Goal: Communication & Community: Connect with others

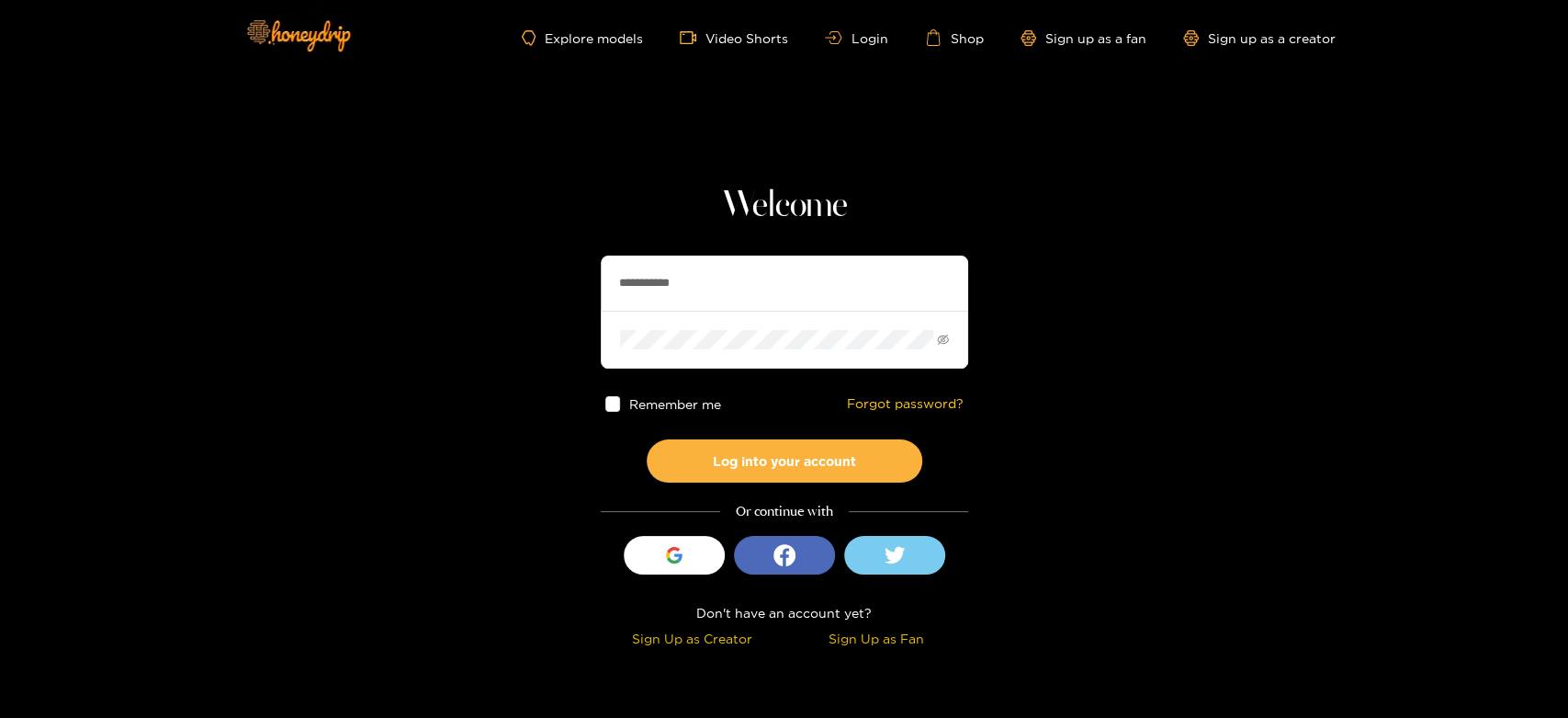
drag, startPoint x: 704, startPoint y: 290, endPoint x: 547, endPoint y: 284, distance: 157.1
click at [547, 284] on section "**********" at bounding box center [784, 326] width 1568 height 653
paste input "text"
type input "********"
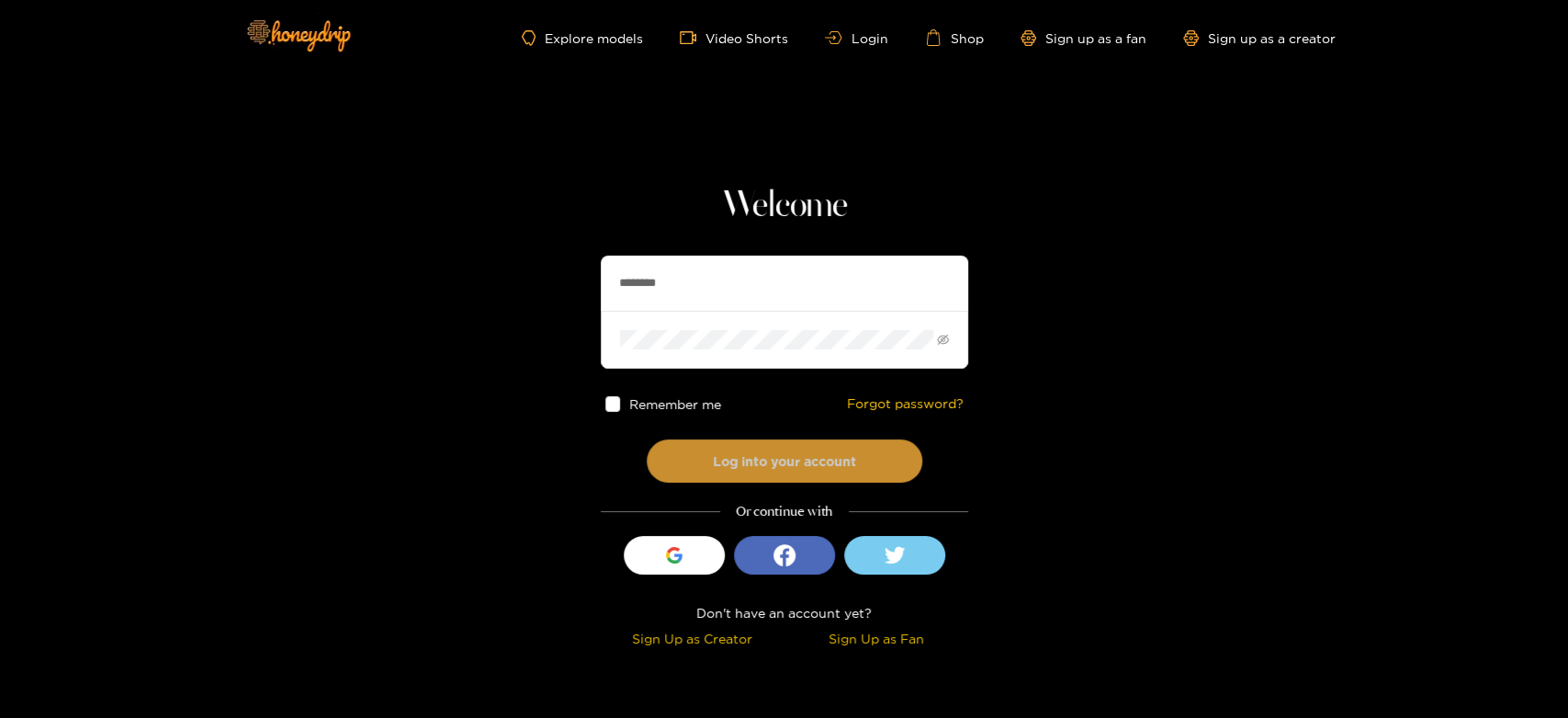
click at [720, 446] on button "Log into your account" at bounding box center [784, 460] width 276 height 44
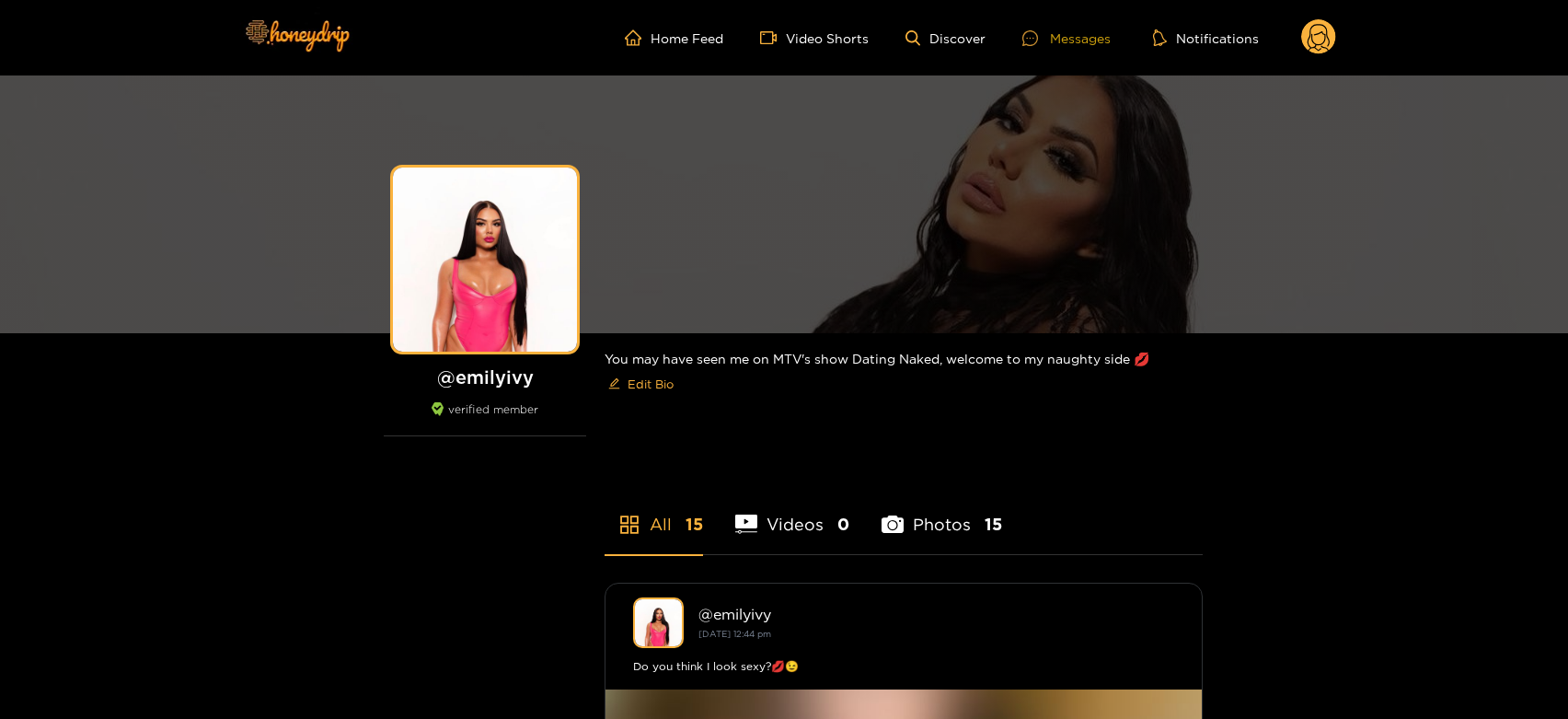
click at [1039, 47] on div "Messages" at bounding box center [1066, 38] width 88 height 21
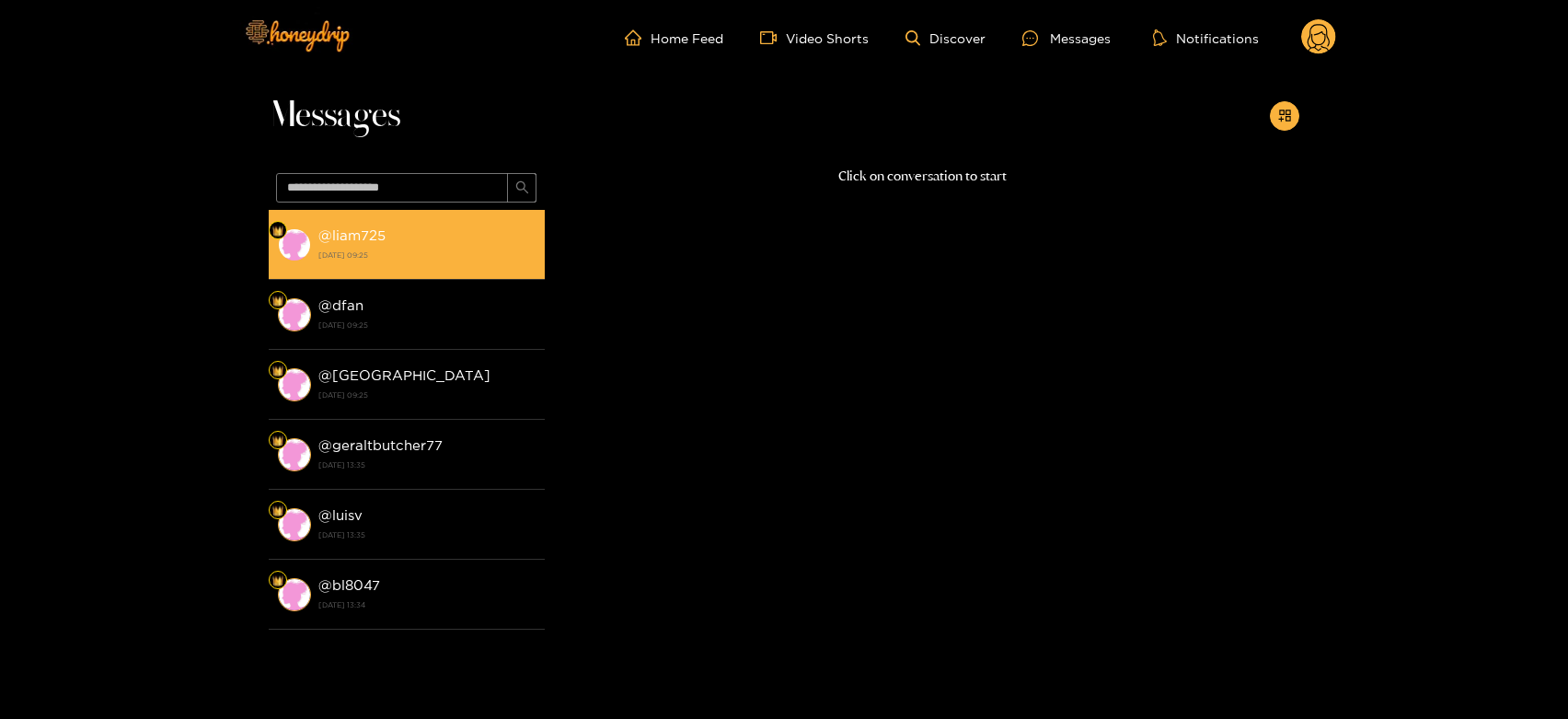
click at [512, 252] on strong "26 September 2025 09:25" at bounding box center [427, 255] width 217 height 17
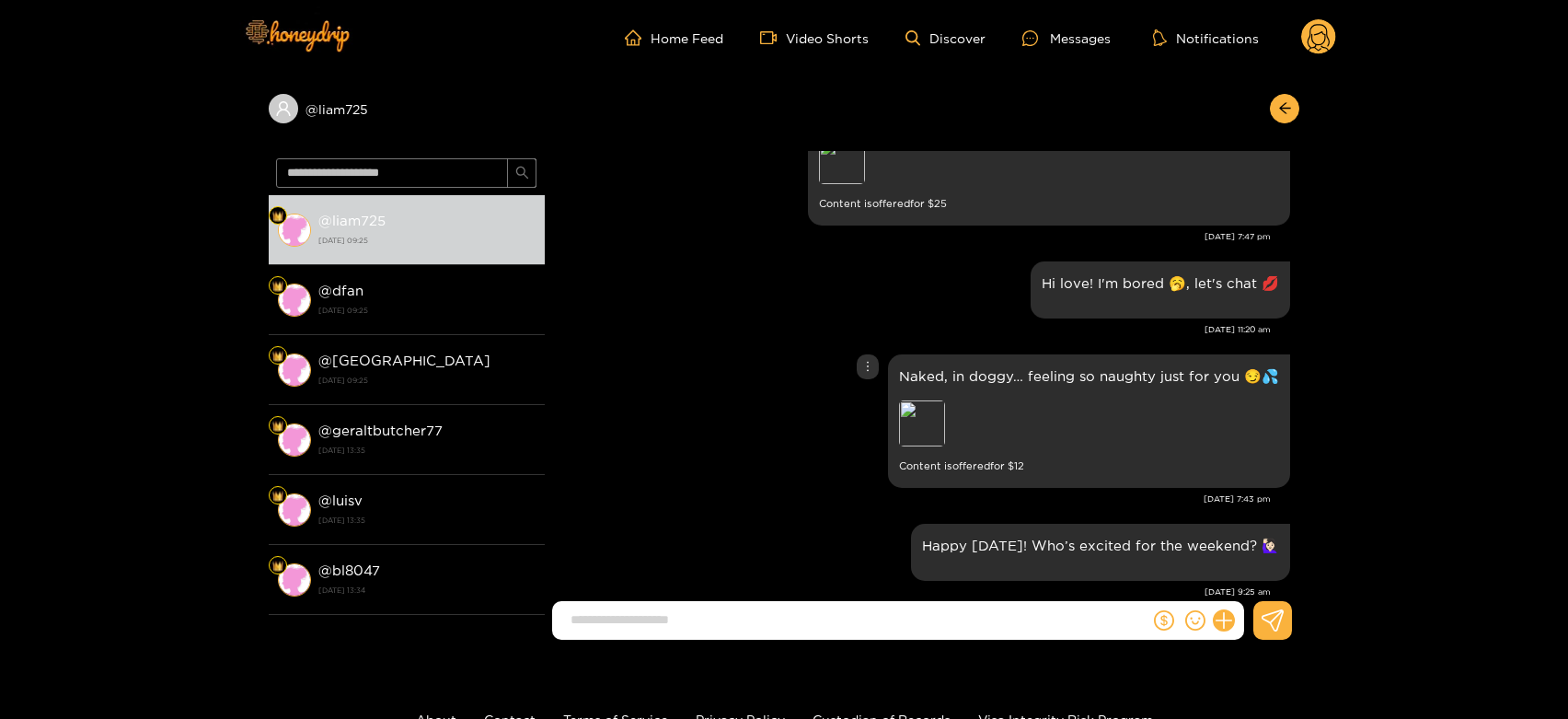
scroll to position [2678, 0]
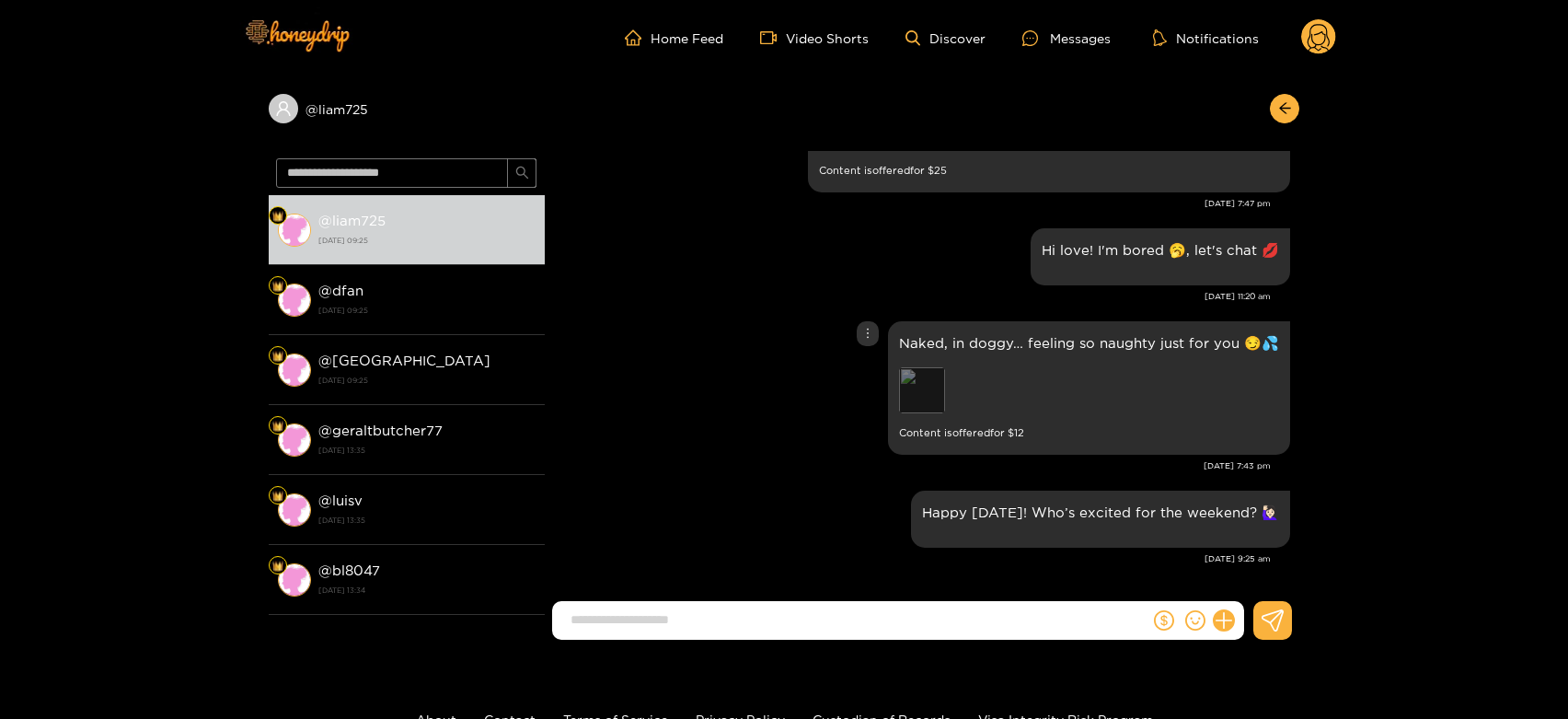
click at [912, 392] on div "Preview" at bounding box center [922, 391] width 46 height 46
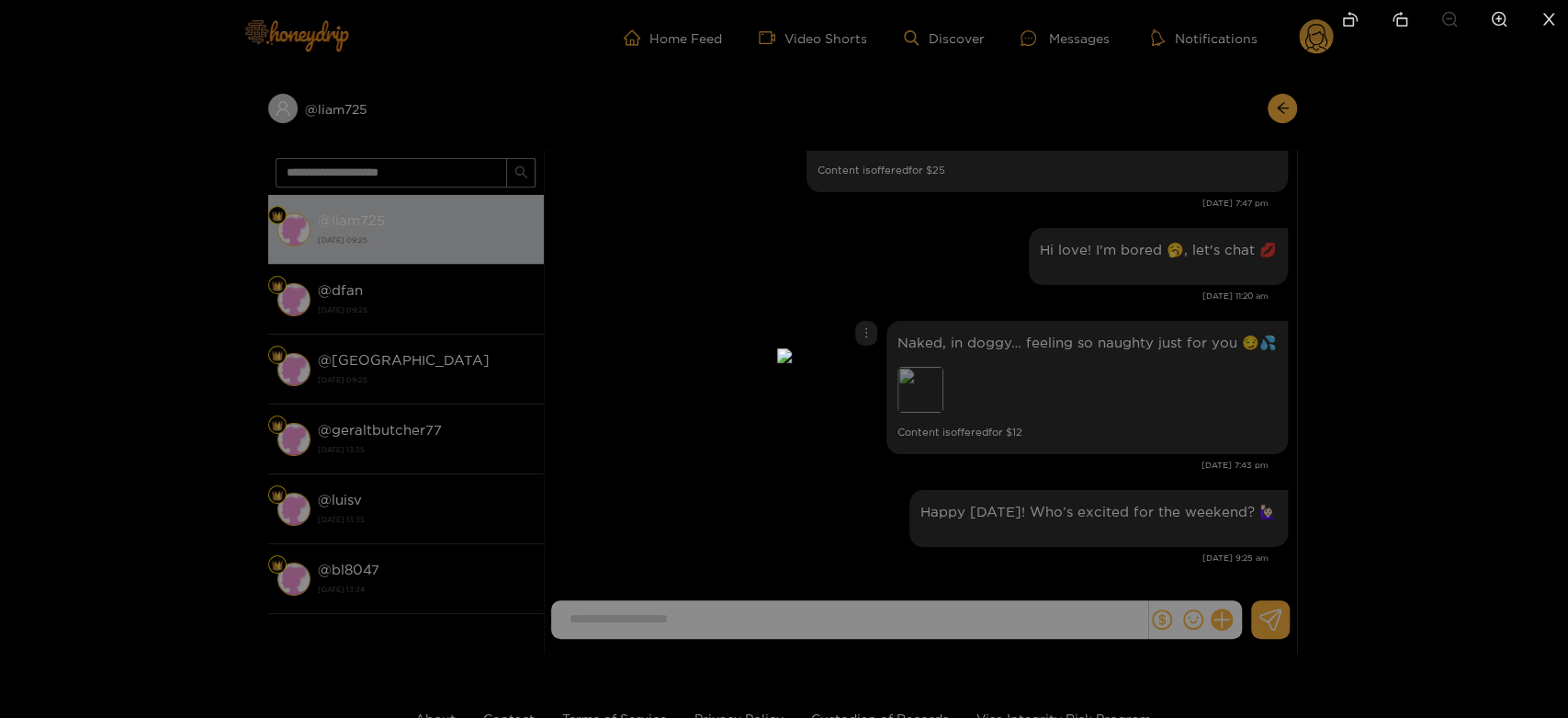
click at [1160, 351] on div at bounding box center [784, 359] width 1568 height 718
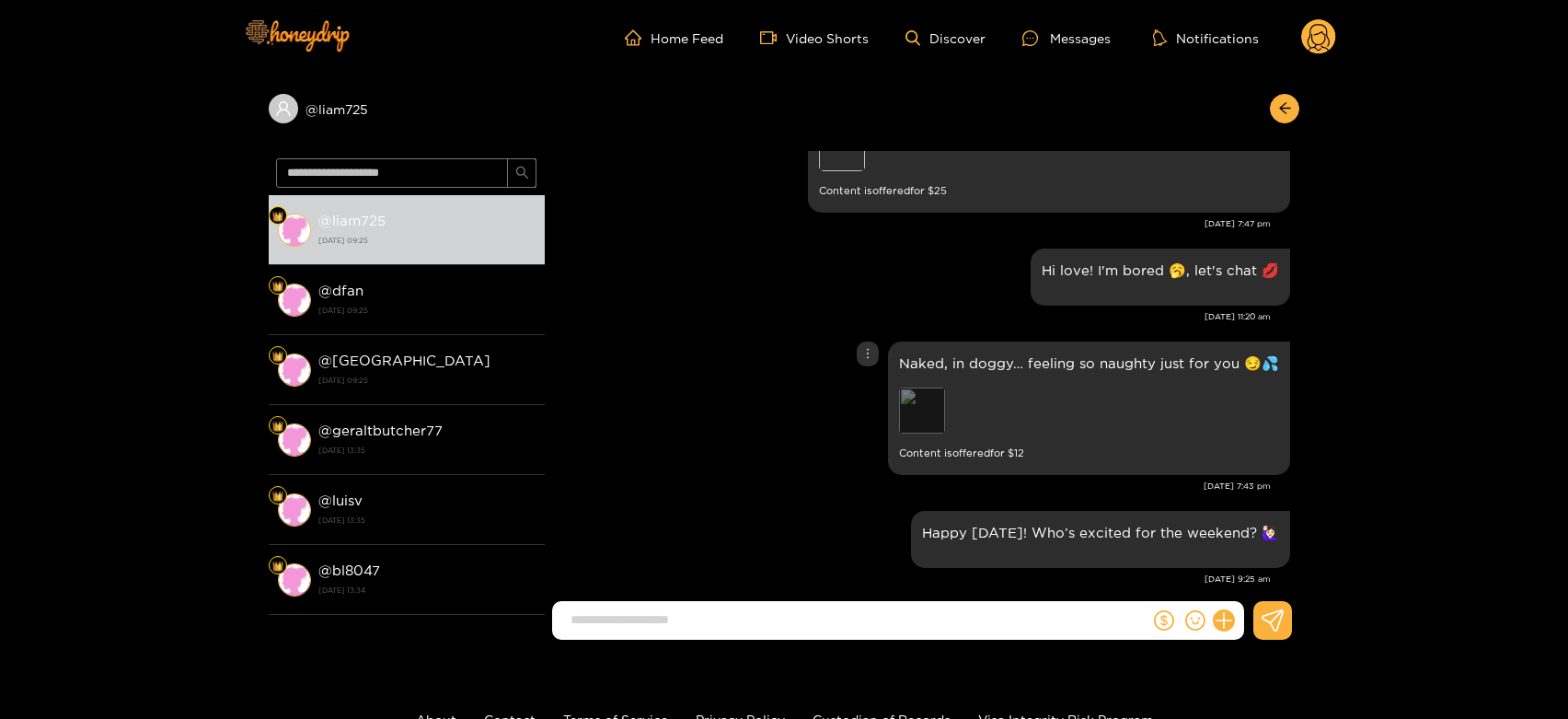
scroll to position [2454, 0]
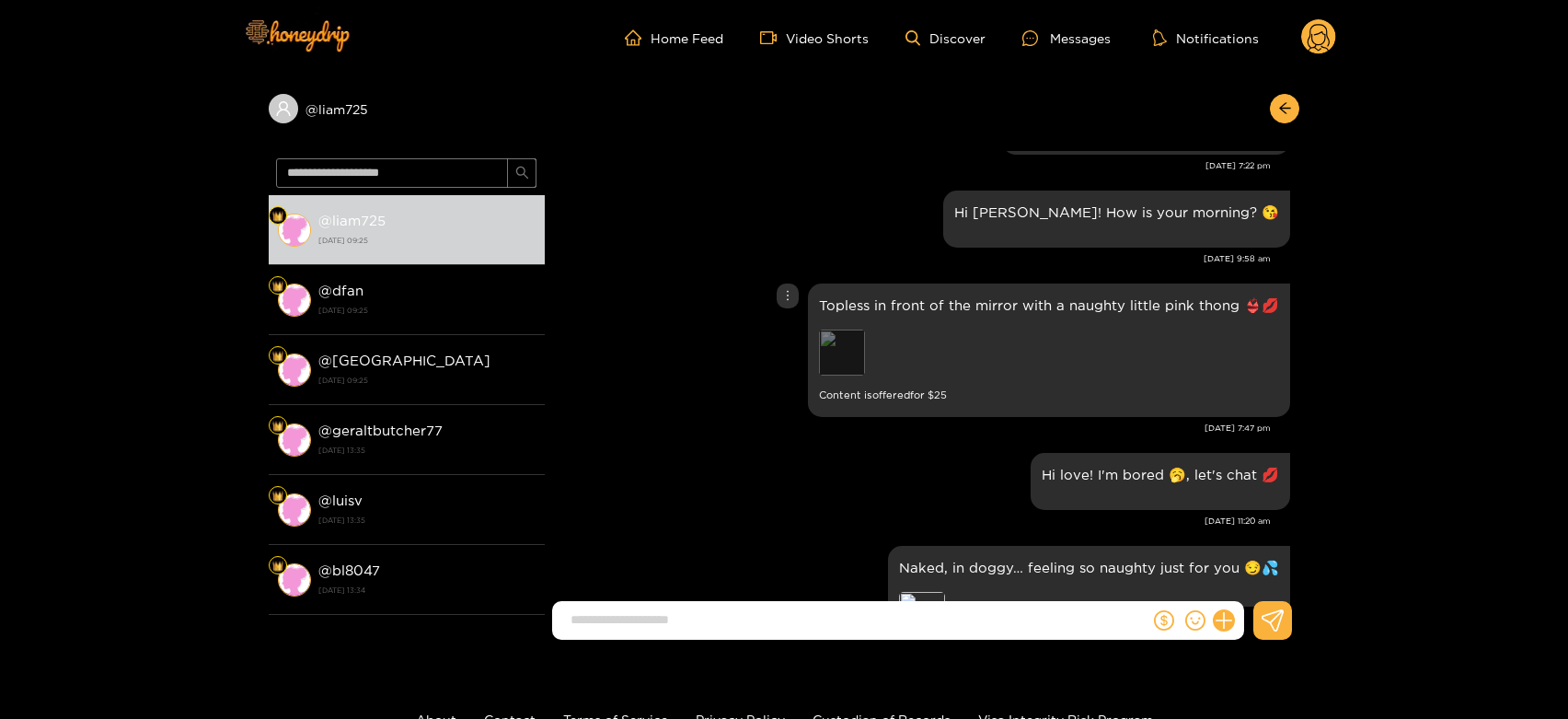
click at [847, 350] on div "Preview" at bounding box center [842, 353] width 46 height 46
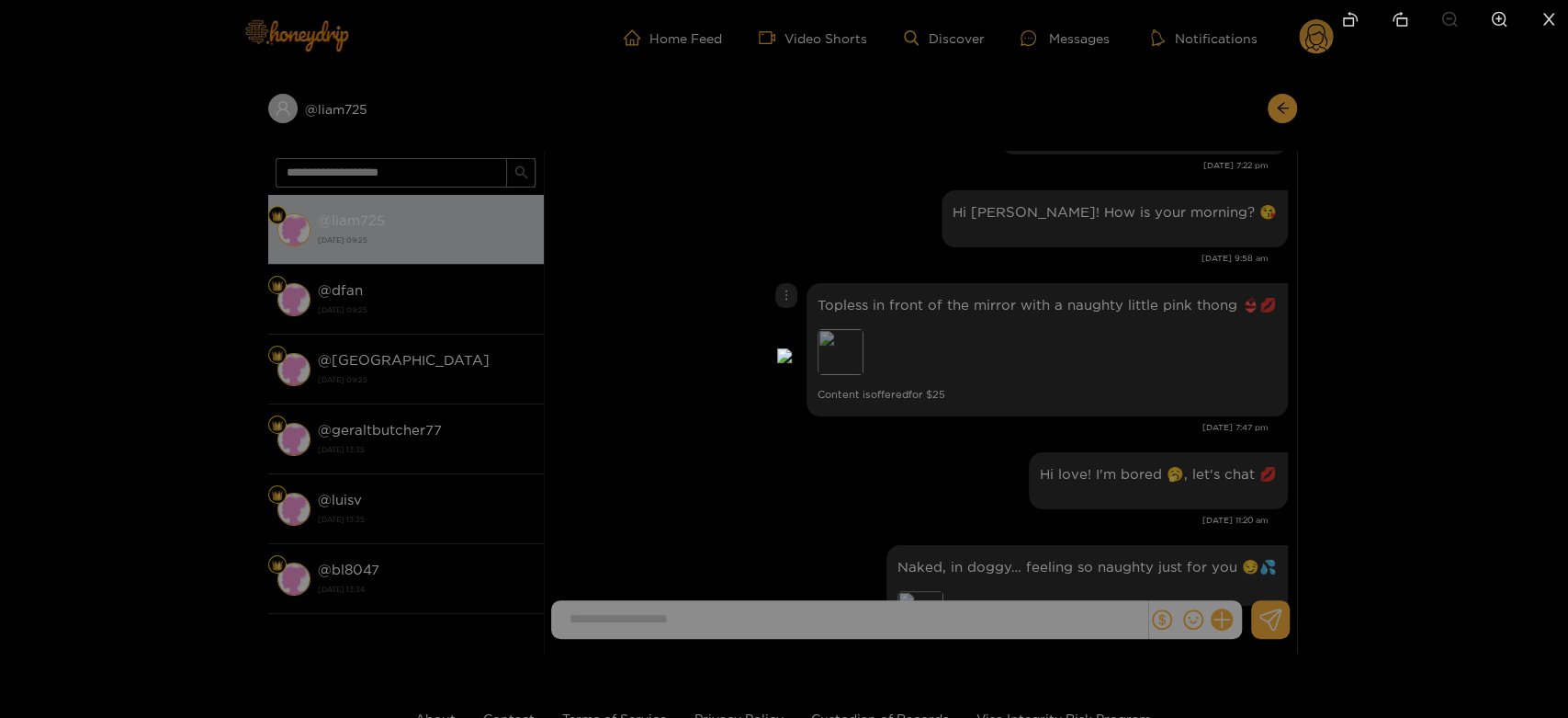
click at [1142, 359] on div at bounding box center [784, 359] width 1568 height 718
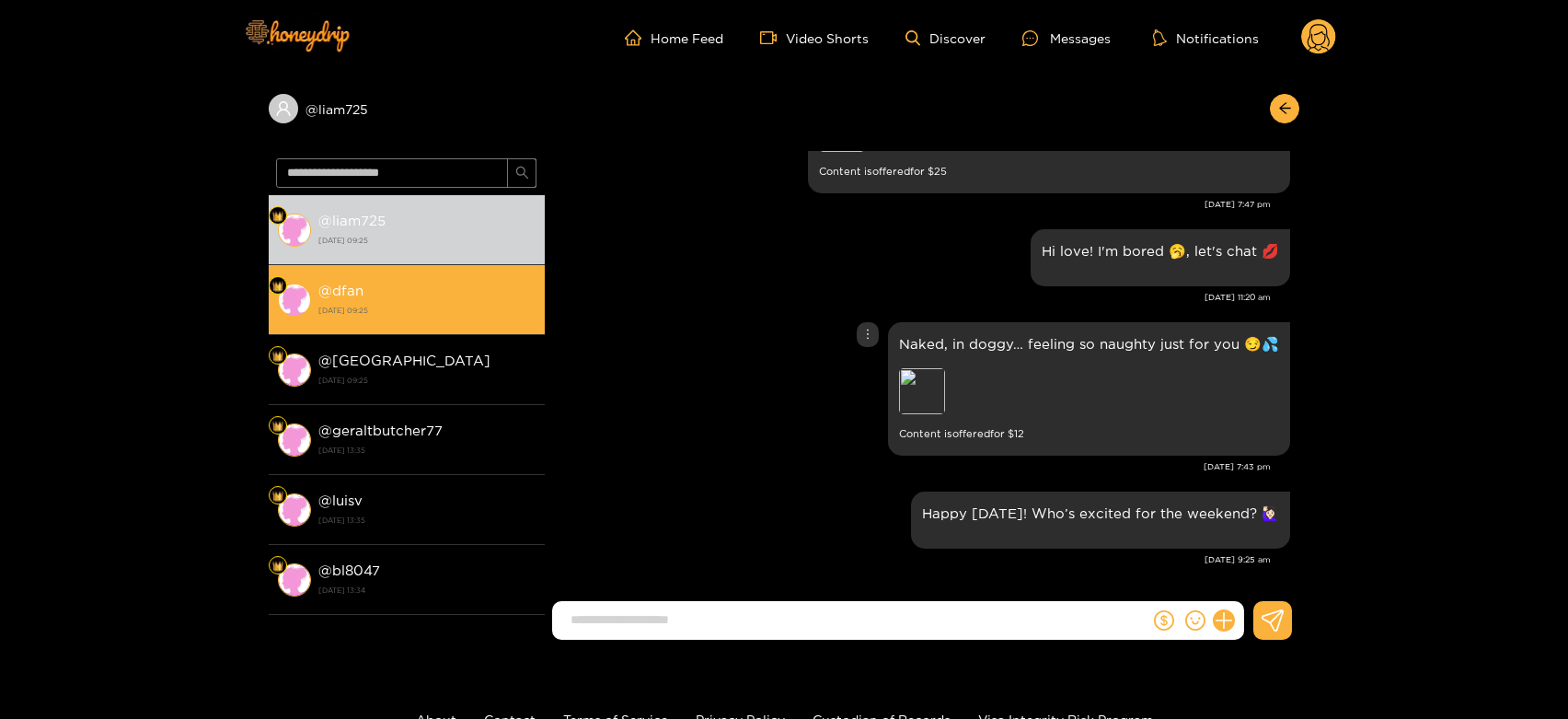
scroll to position [2678, 0]
click at [434, 285] on div "@ dfan 26 September 2025 09:25" at bounding box center [427, 299] width 217 height 42
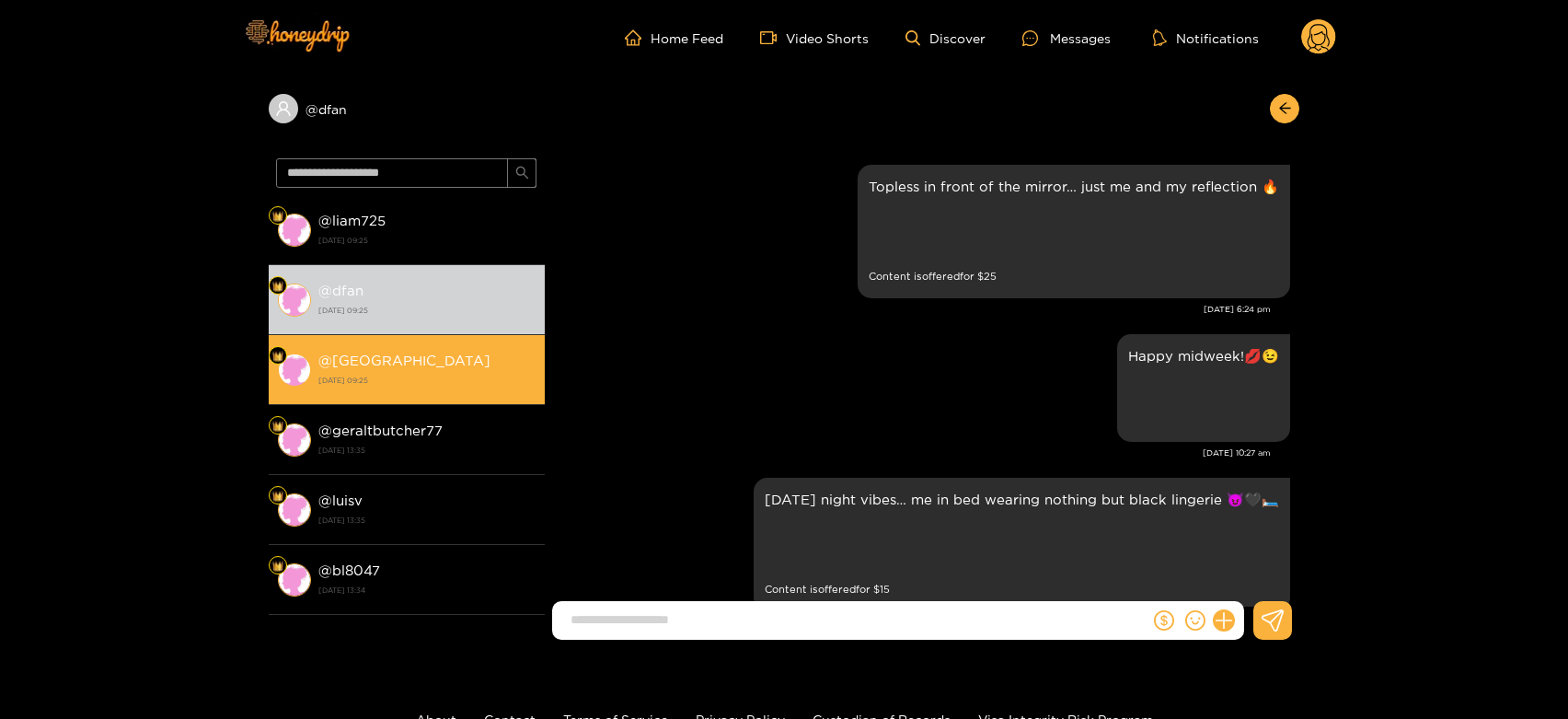
scroll to position [3469, 0]
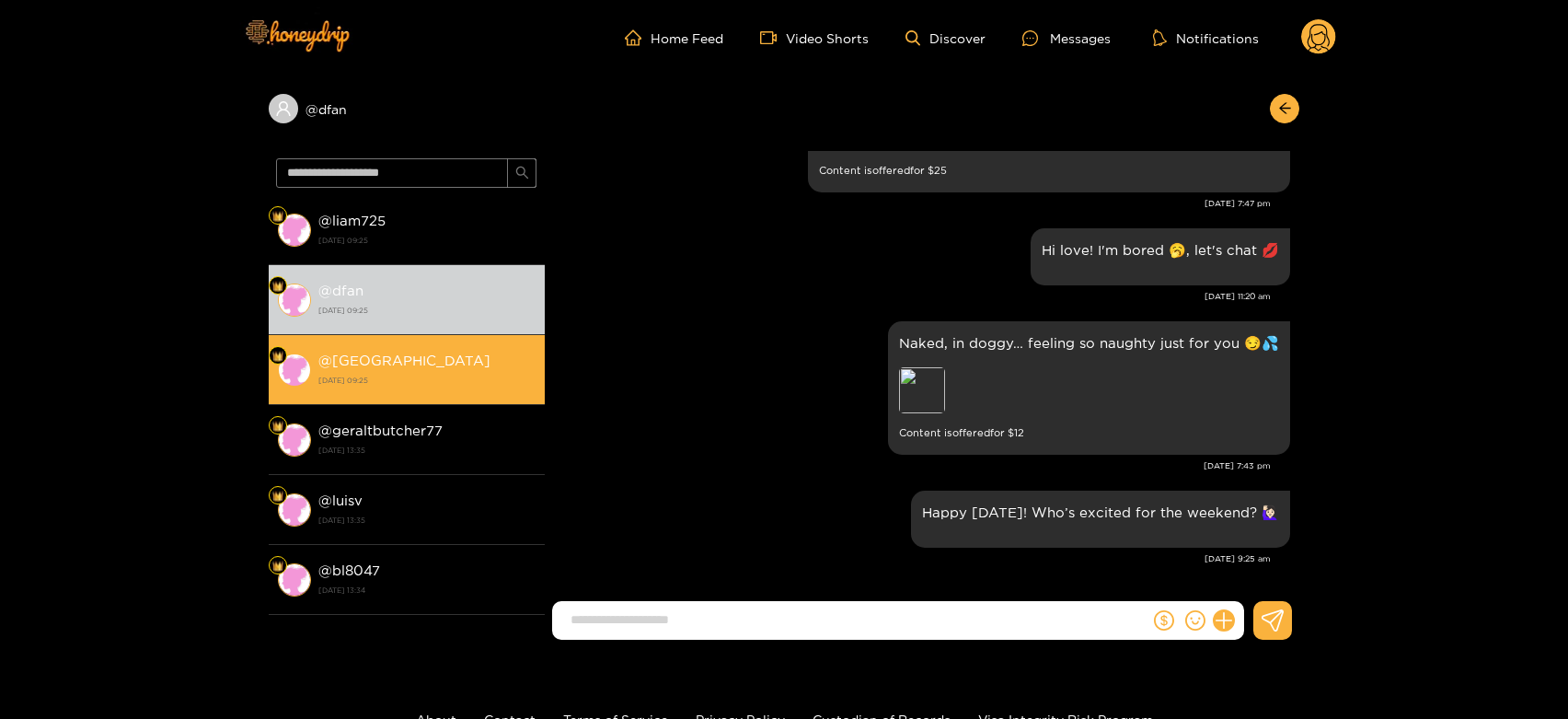
click at [421, 366] on div "@ delft 26 September 2025 09:25" at bounding box center [427, 369] width 217 height 42
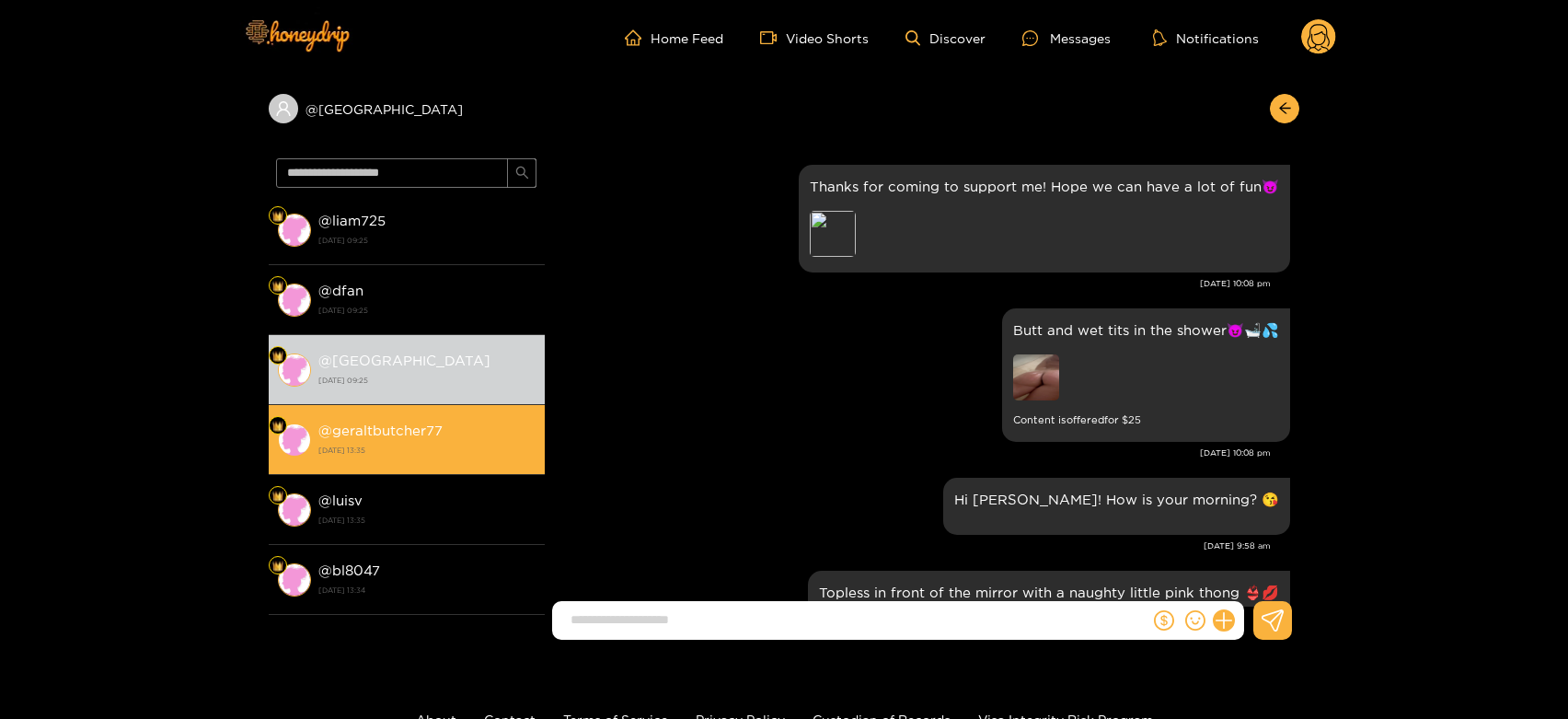
scroll to position [510, 0]
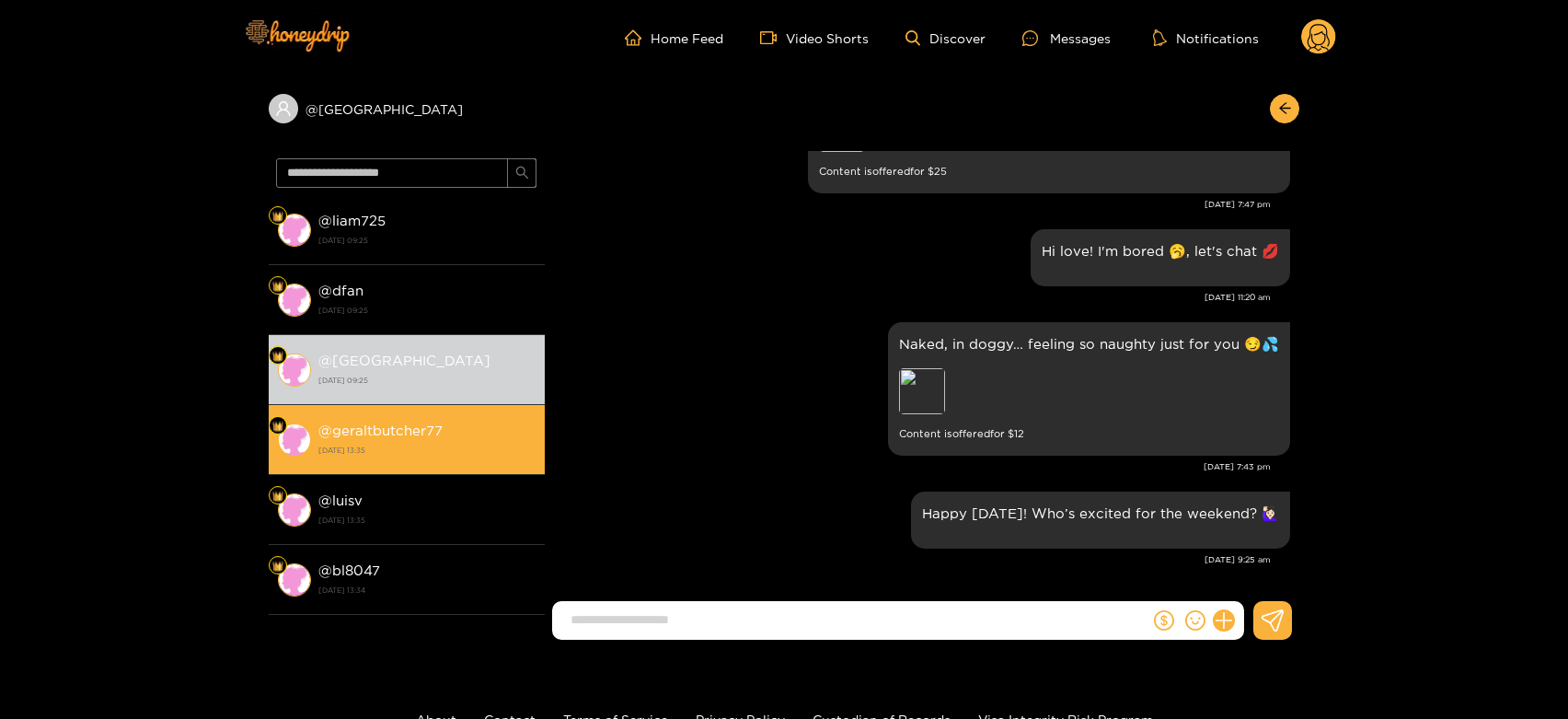
click at [422, 418] on div "@ geraltbutcher77 25 September 2025 13:35" at bounding box center [427, 439] width 217 height 42
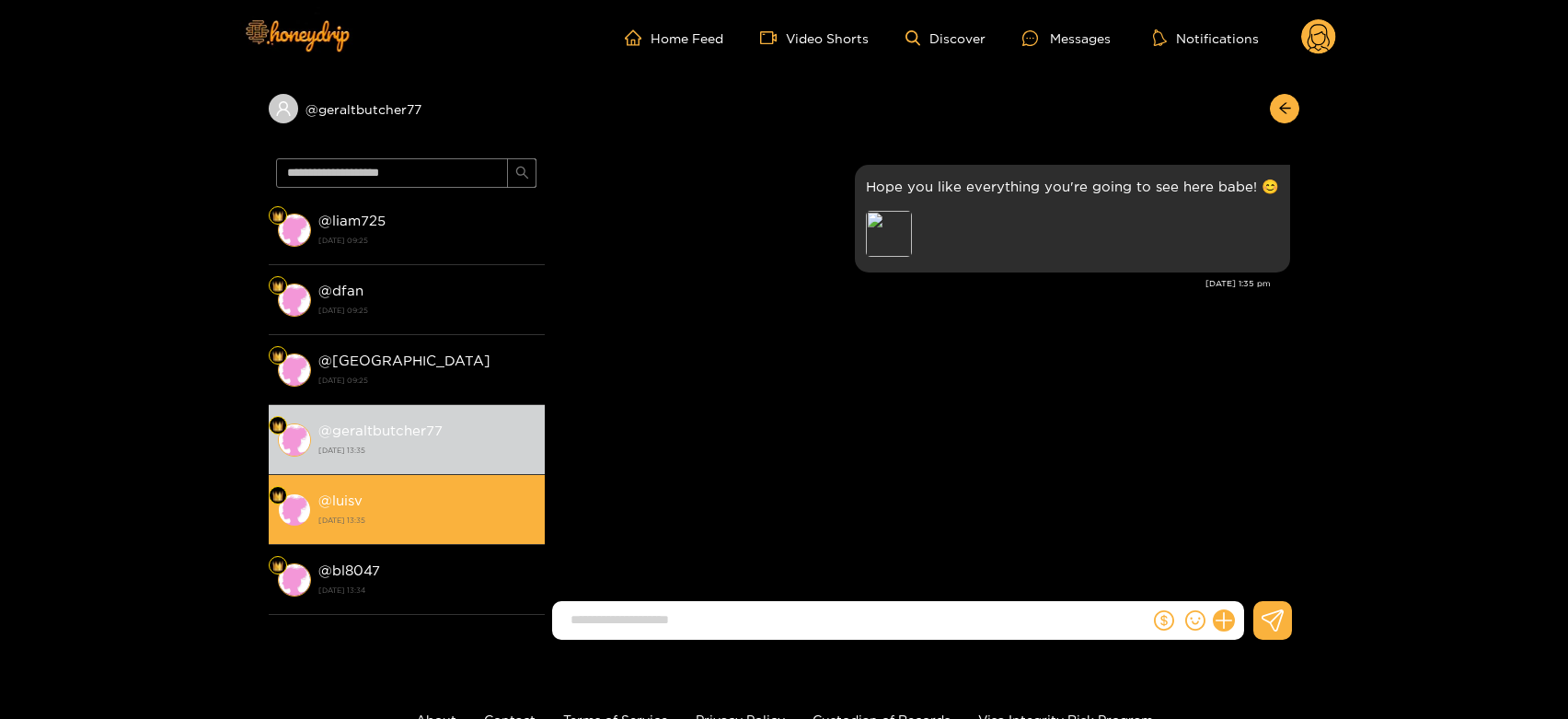
click at [417, 491] on div "@ luisv 25 September 2025 13:35" at bounding box center [427, 509] width 217 height 42
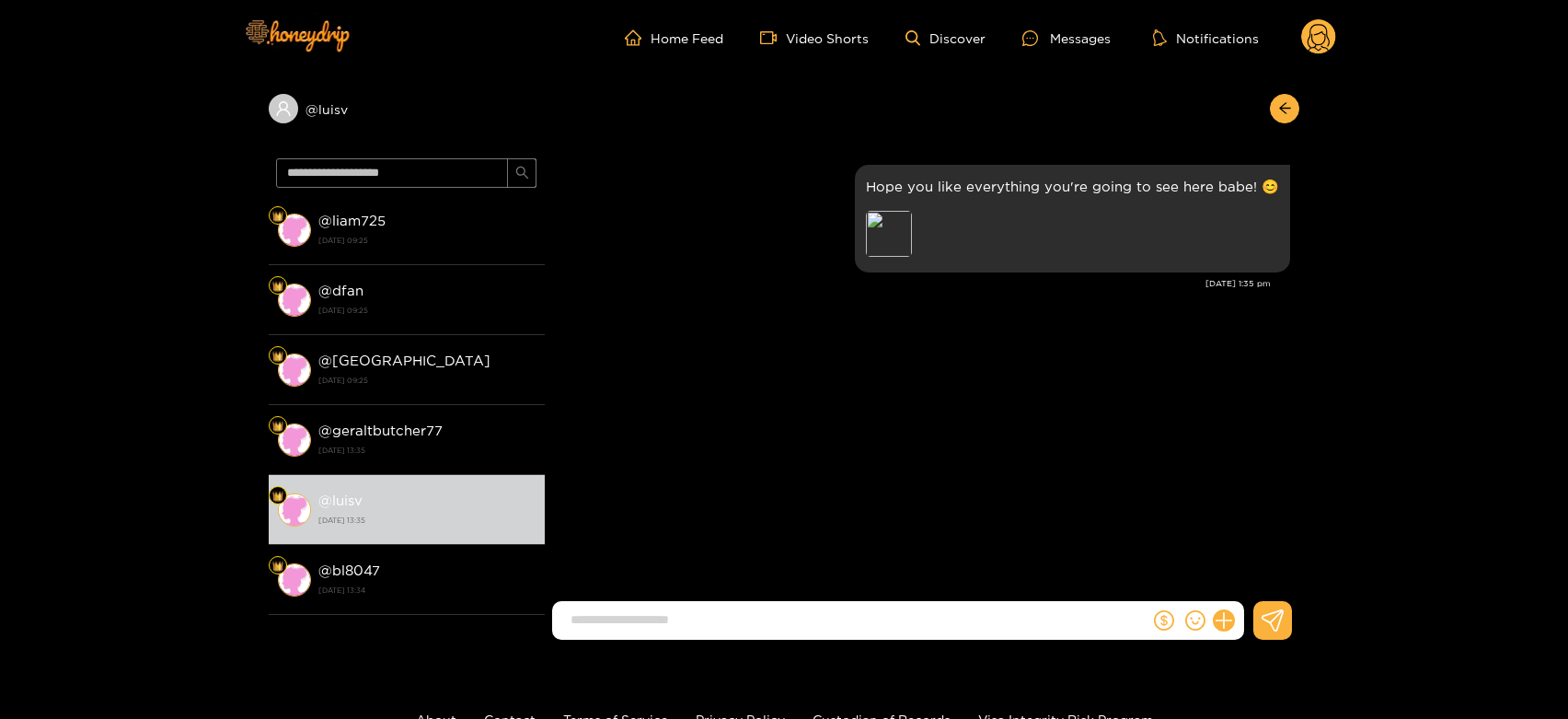
click at [1315, 42] on circle at bounding box center [1318, 37] width 35 height 35
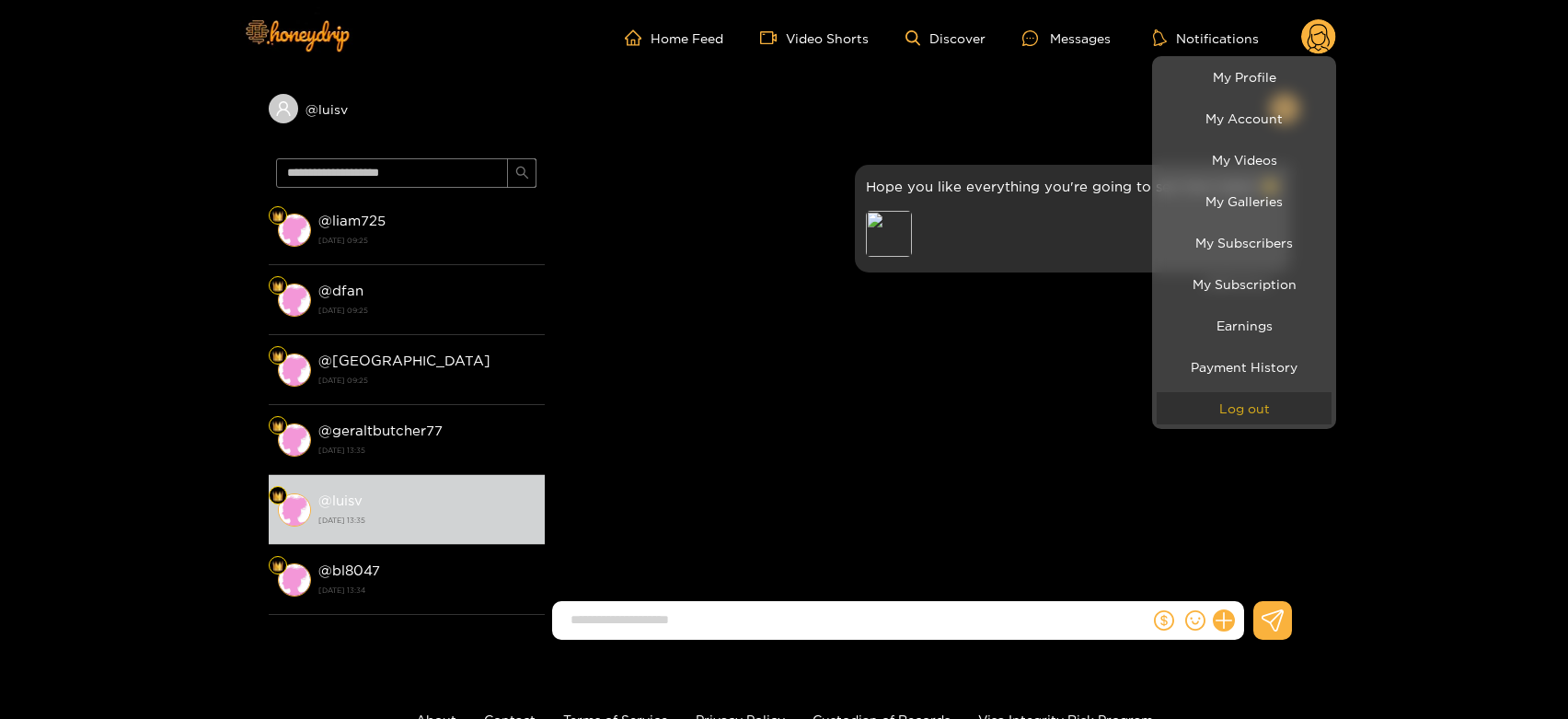
click at [1215, 421] on button "Log out" at bounding box center [1244, 407] width 174 height 32
